Goal: Transaction & Acquisition: Download file/media

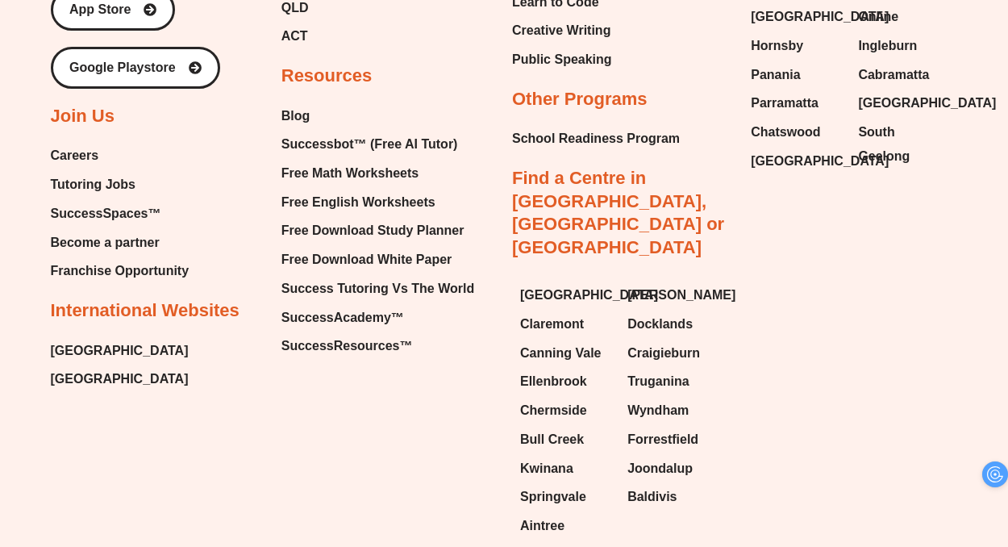
scroll to position [6836, 0]
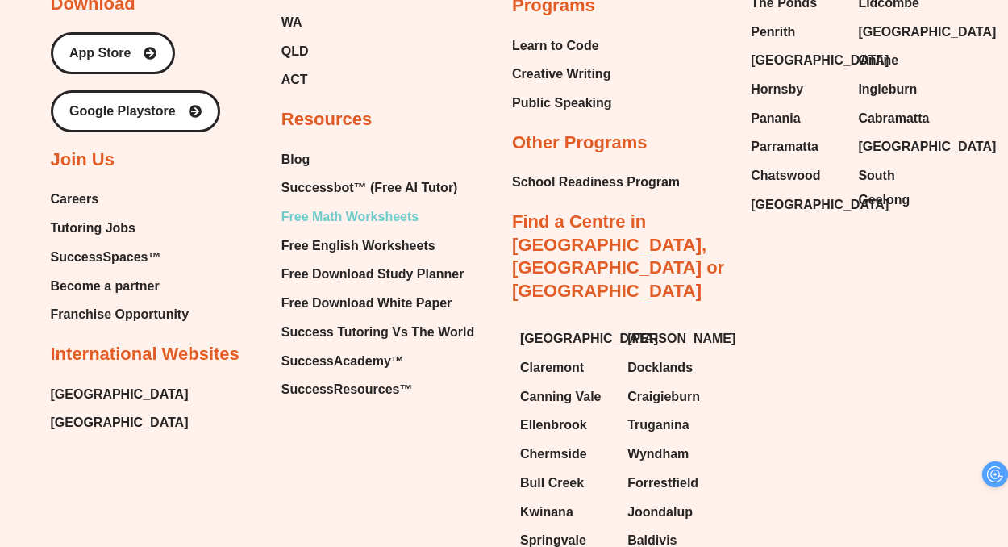
click at [379, 205] on span "Free Math Worksheets" at bounding box center [349, 217] width 137 height 24
click at [389, 205] on span "Free Math Worksheets" at bounding box center [349, 217] width 137 height 24
click at [384, 205] on span "Free Math Worksheets" at bounding box center [349, 217] width 137 height 24
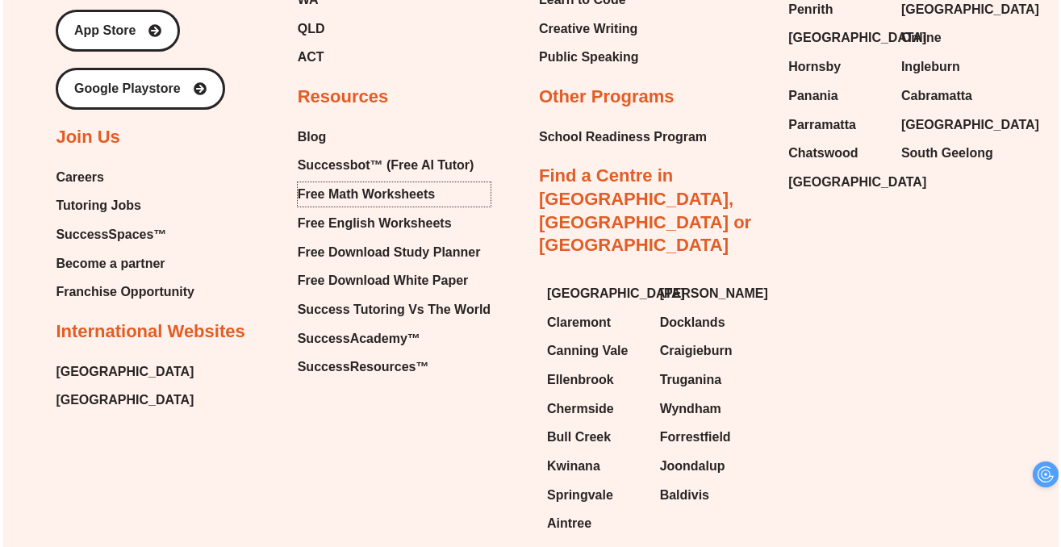
scroll to position [6850, 0]
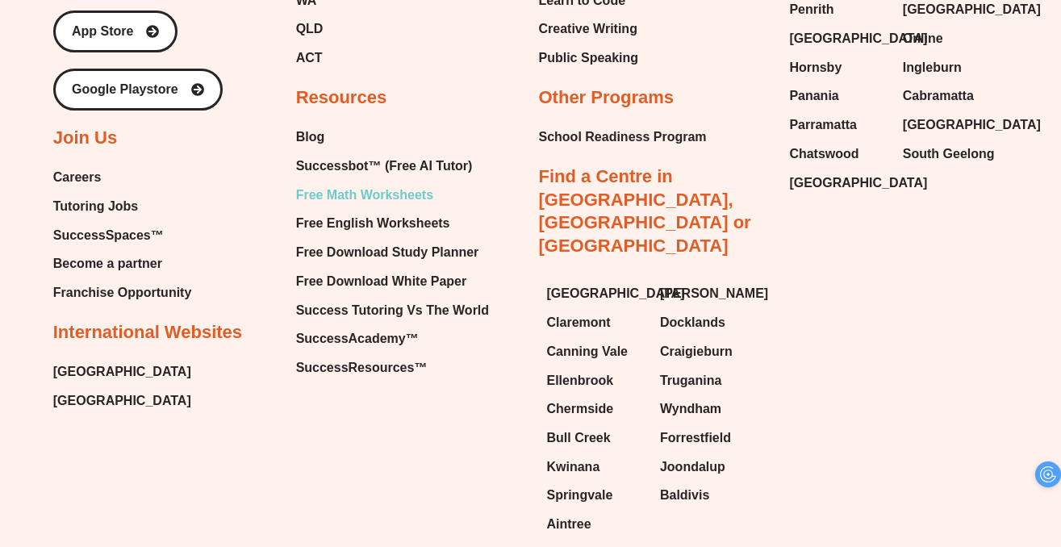
click at [410, 183] on span "Free Math Worksheets" at bounding box center [364, 195] width 137 height 24
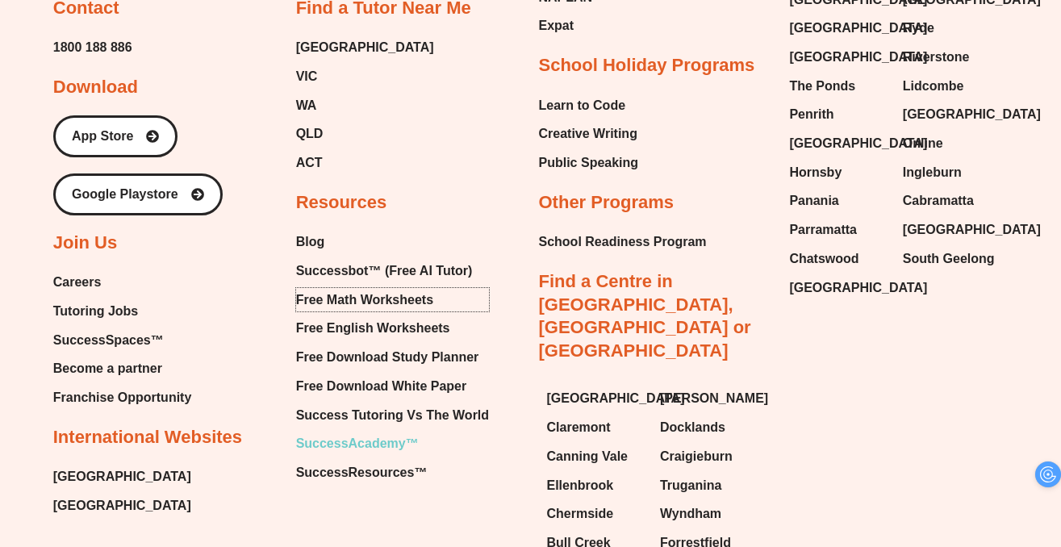
scroll to position [6630, 0]
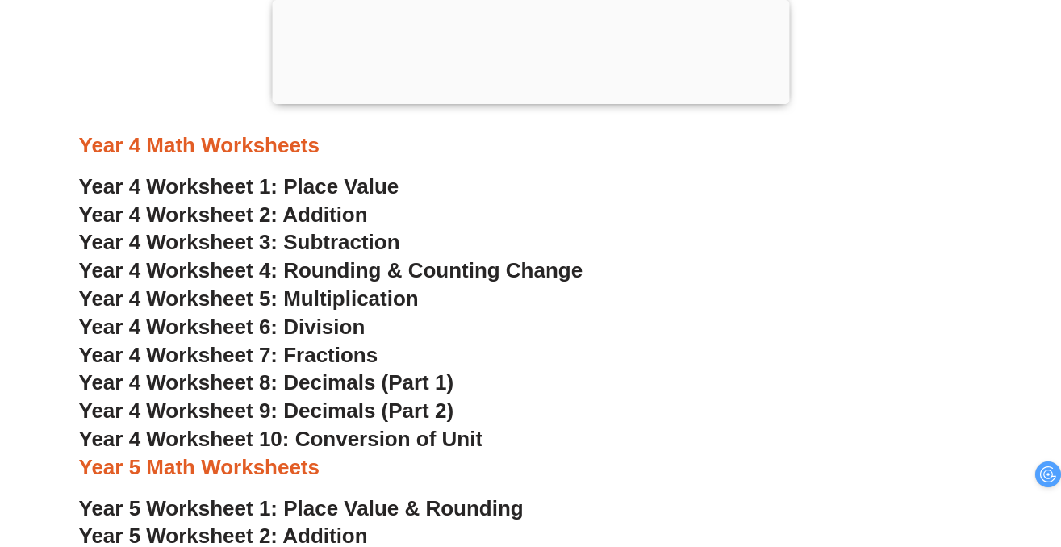
scroll to position [2874, 0]
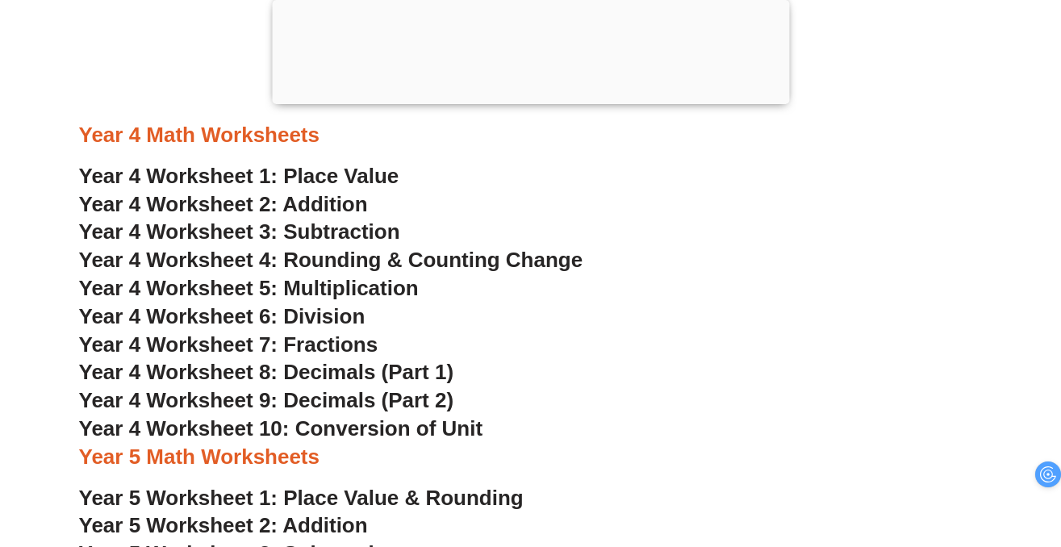
click at [365, 435] on span "Year 4 Worksheet 10: Conversion of Unit" at bounding box center [281, 428] width 404 height 24
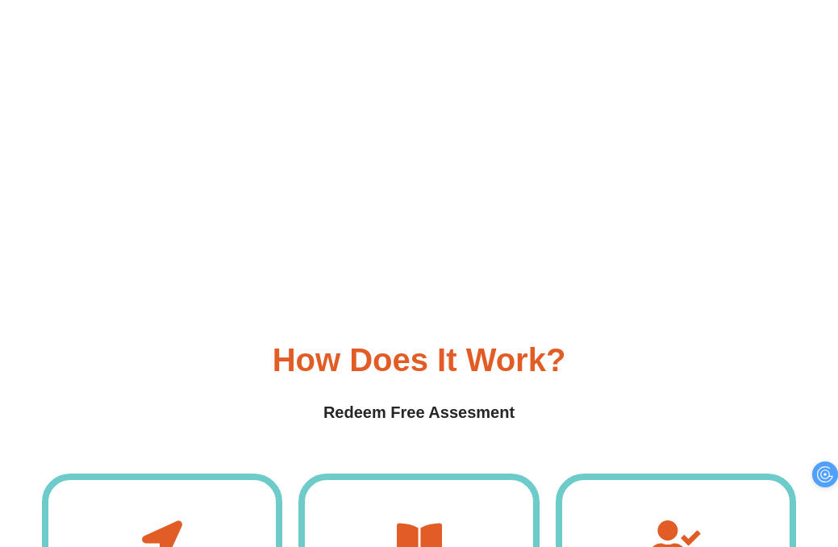
scroll to position [2693, 0]
